Goal: Information Seeking & Learning: Learn about a topic

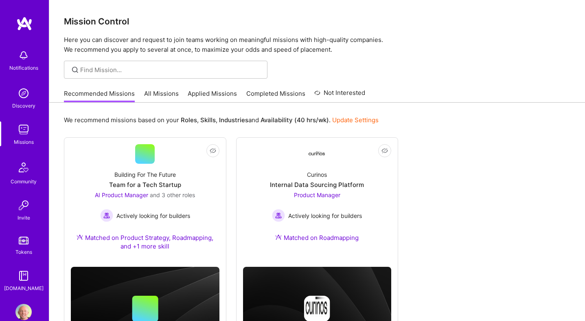
click at [156, 90] on link "All Missions" at bounding box center [161, 95] width 35 height 13
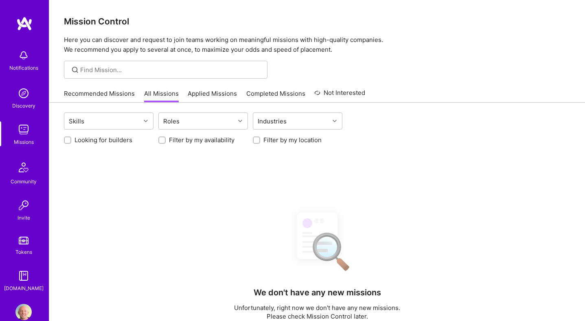
click at [120, 140] on label "Looking for builders" at bounding box center [104, 140] width 58 height 9
click at [71, 140] on input "Looking for builders" at bounding box center [69, 141] width 6 height 6
checkbox input "true"
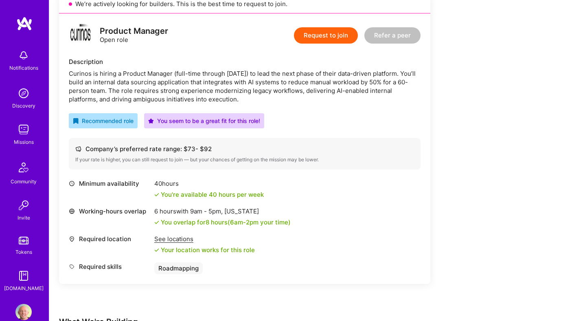
scroll to position [199, 0]
